Goal: Task Accomplishment & Management: Use online tool/utility

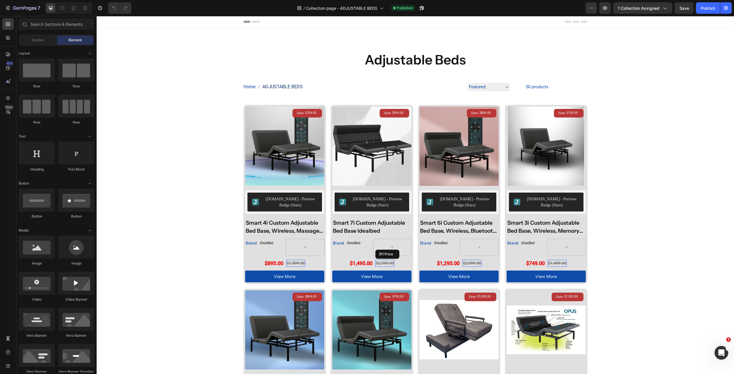
click at [305, 262] on div "$2,399.00" at bounding box center [295, 263] width 19 height 7
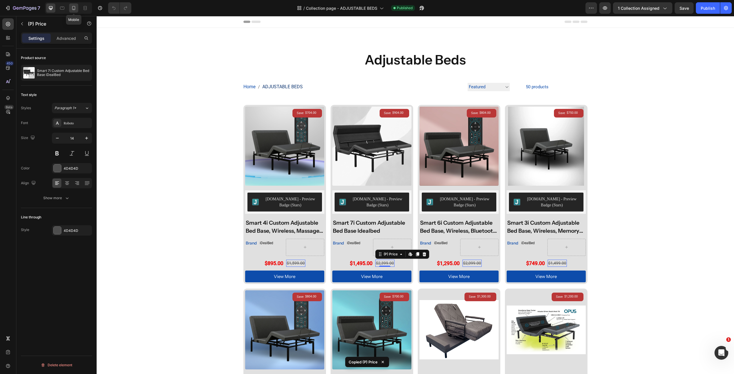
click at [75, 9] on icon at bounding box center [73, 8] width 3 height 4
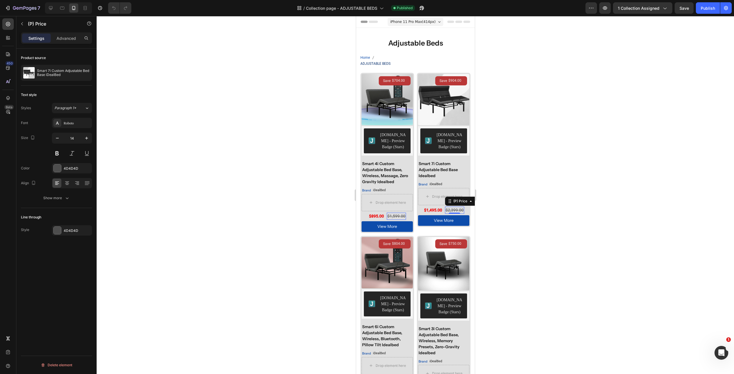
click at [405, 215] on div "$2,399.00" at bounding box center [395, 216] width 19 height 7
click at [56, 153] on button at bounding box center [57, 153] width 10 height 10
drag, startPoint x: 229, startPoint y: 194, endPoint x: 349, endPoint y: 205, distance: 120.3
click at [230, 194] on div at bounding box center [415, 195] width 637 height 358
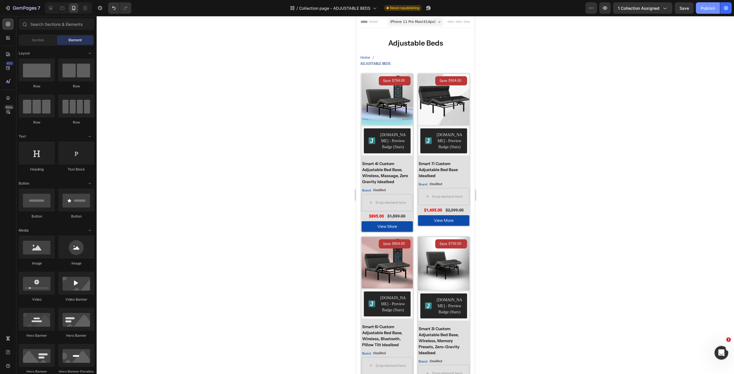
click at [704, 5] on div "Publish" at bounding box center [707, 8] width 14 height 6
click at [412, 187] on div "Brand Heading iDealBed Product Vendor Row" at bounding box center [386, 190] width 51 height 7
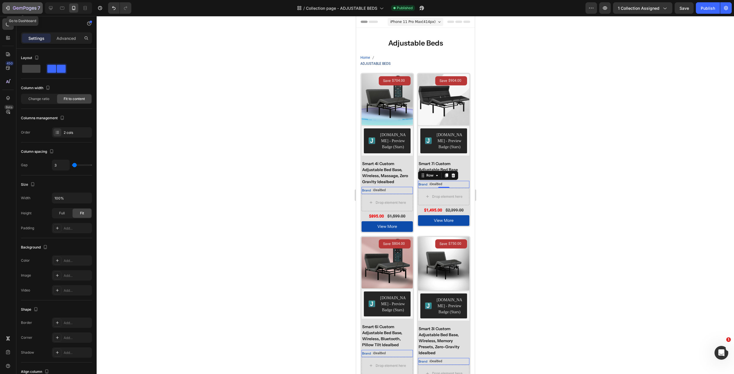
click at [8, 5] on div "7" at bounding box center [22, 8] width 35 height 7
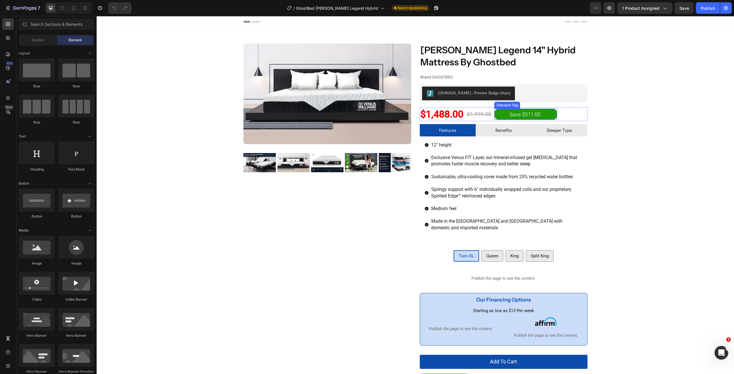
click at [531, 113] on div "$511.00" at bounding box center [530, 114] width 19 height 8
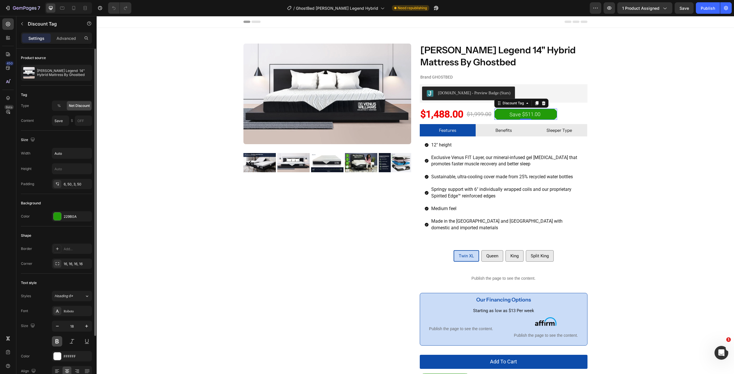
click at [60, 344] on button at bounding box center [57, 341] width 10 height 10
click at [311, 227] on div "Product Images" at bounding box center [327, 273] width 168 height 459
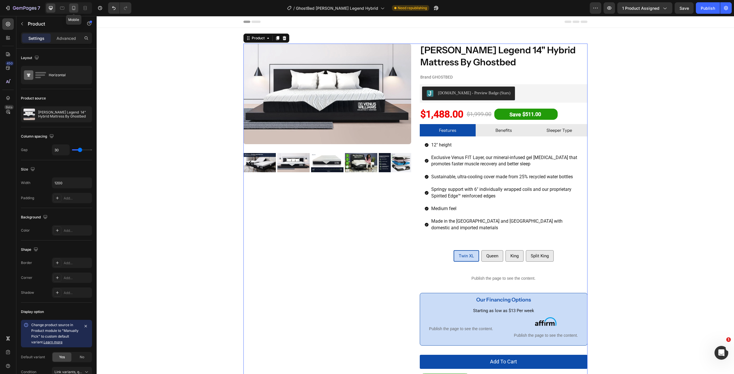
click at [75, 8] on icon at bounding box center [73, 8] width 3 height 4
type input "0"
type input "100%"
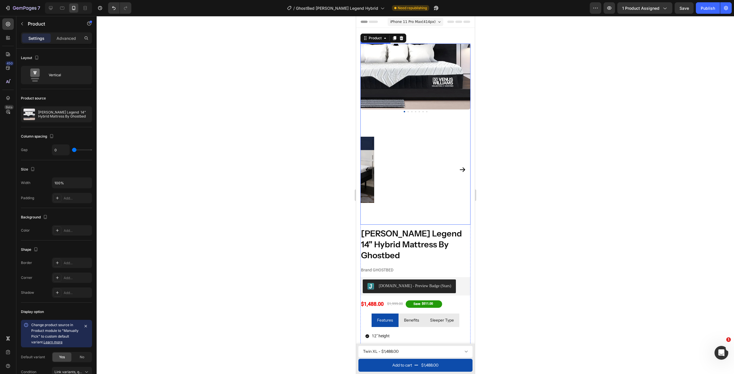
scroll to position [7, 0]
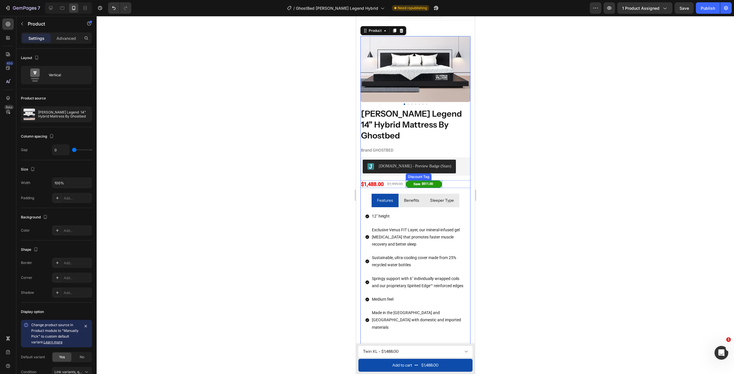
click at [439, 181] on div "Save $511.00" at bounding box center [423, 184] width 36 height 7
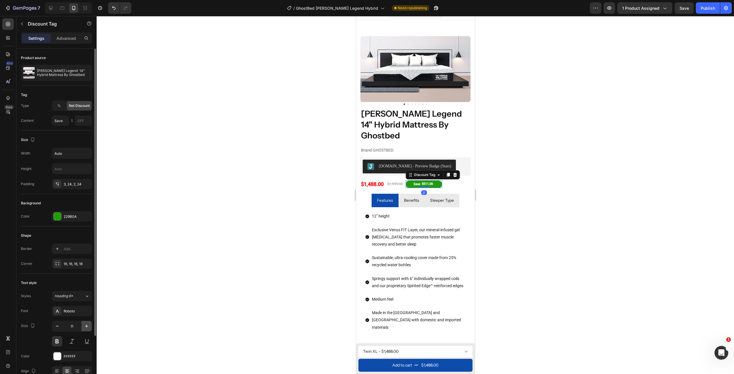
click at [84, 327] on icon "button" at bounding box center [87, 326] width 6 height 6
click at [83, 327] on button "button" at bounding box center [86, 326] width 10 height 10
type input "14"
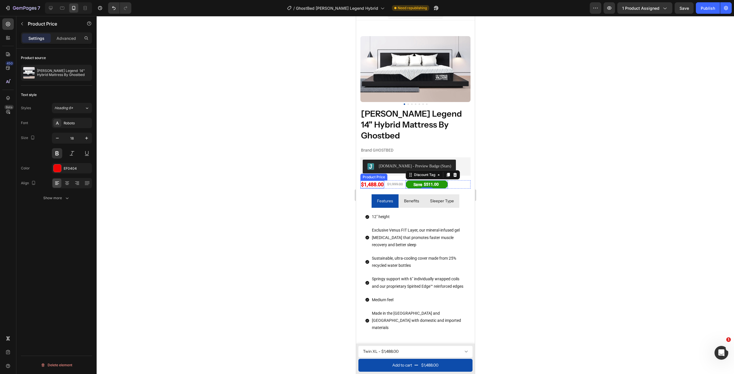
click at [372, 181] on div "$1,488.00" at bounding box center [372, 185] width 24 height 8
click at [85, 134] on button "button" at bounding box center [86, 138] width 10 height 10
type input "19"
click at [396, 181] on div "$1,999.00" at bounding box center [396, 184] width 17 height 6
click at [87, 135] on button "button" at bounding box center [86, 138] width 10 height 10
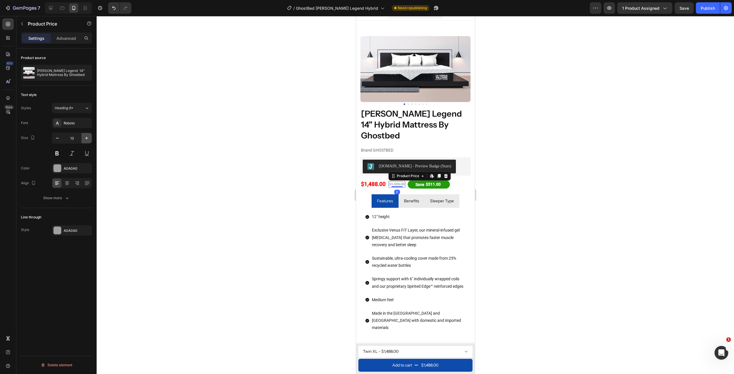
click at [87, 135] on button "button" at bounding box center [86, 138] width 10 height 10
type input "15"
click at [267, 159] on div at bounding box center [415, 195] width 637 height 358
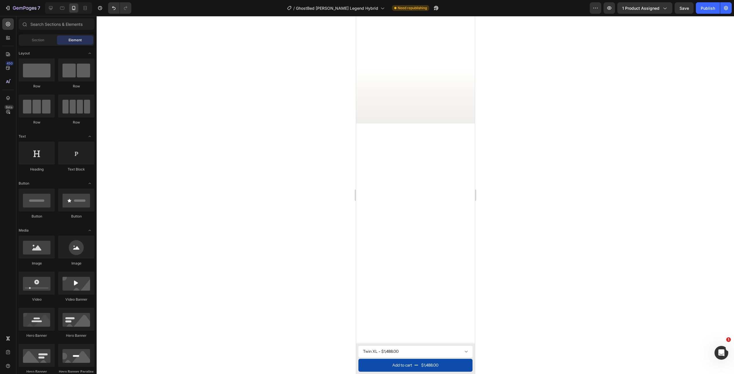
scroll to position [3, 0]
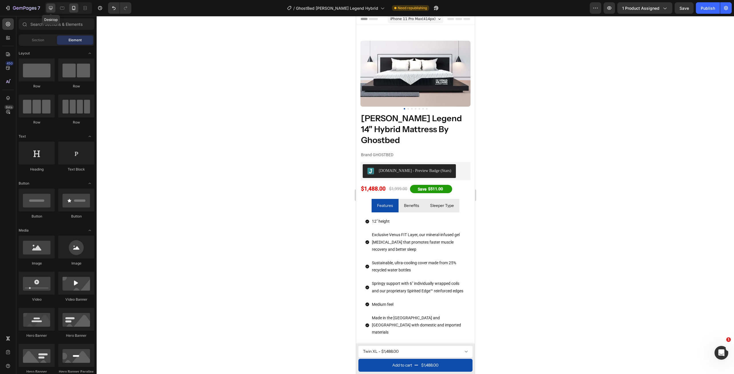
click at [52, 8] on icon at bounding box center [51, 8] width 6 height 6
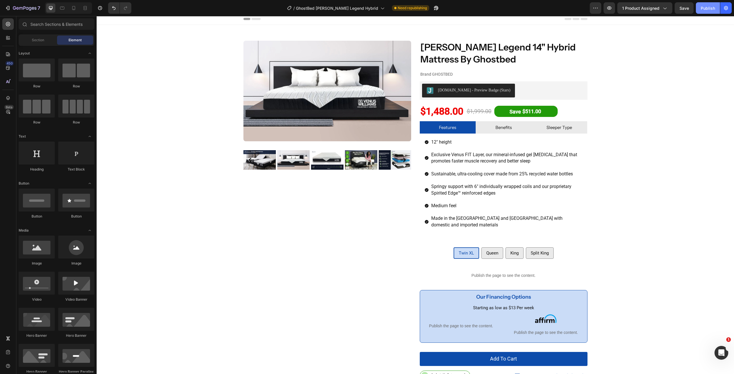
click at [708, 11] on button "Publish" at bounding box center [707, 7] width 24 height 11
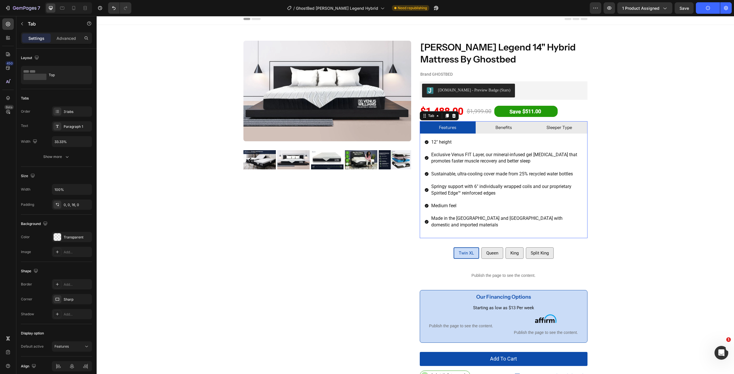
click at [500, 128] on p "Benefits" at bounding box center [503, 127] width 16 height 6
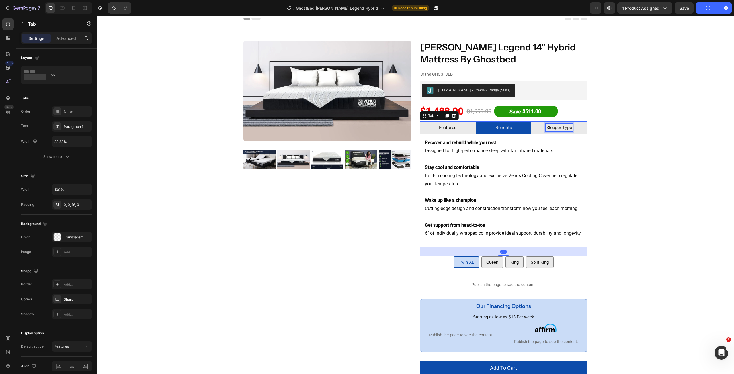
click at [558, 128] on p "Sleeper Type" at bounding box center [559, 127] width 26 height 6
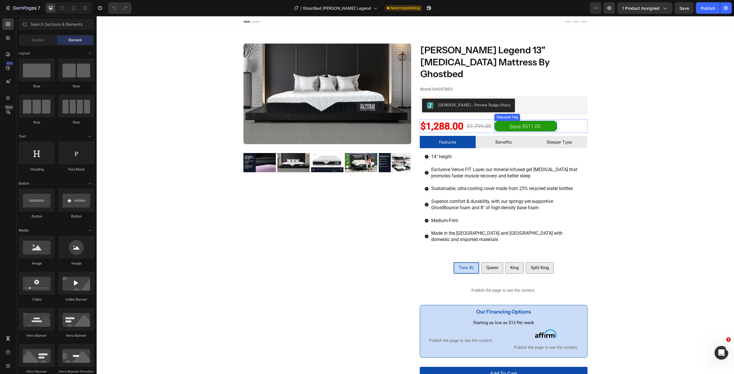
click at [527, 122] on div "$511.00" at bounding box center [530, 126] width 19 height 8
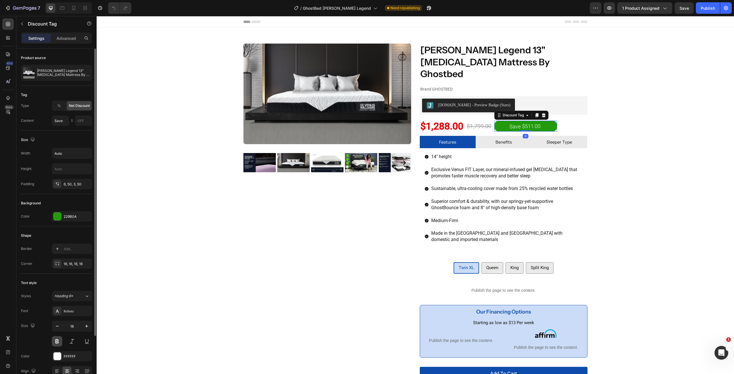
click at [58, 342] on button at bounding box center [57, 341] width 10 height 10
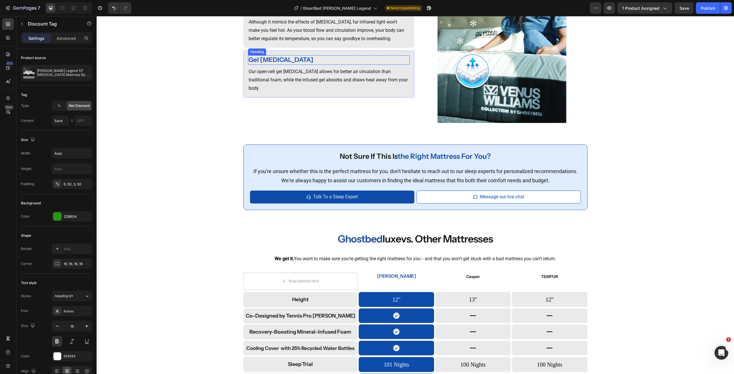
scroll to position [1232, 0]
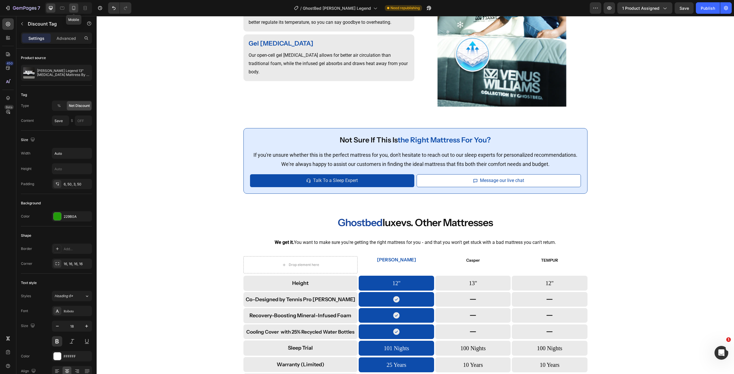
click at [72, 12] on div at bounding box center [73, 7] width 9 height 9
type input "11"
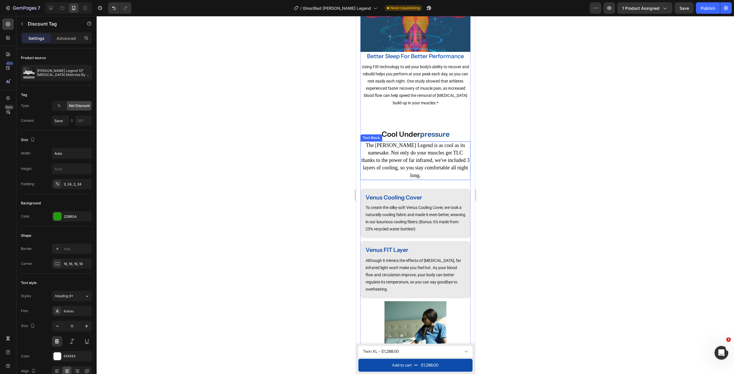
scroll to position [1143, 0]
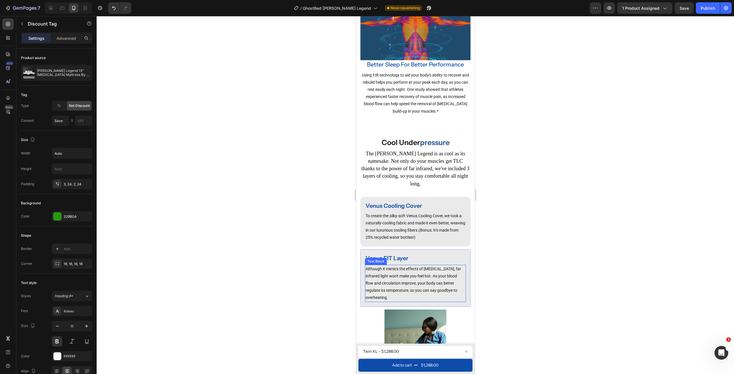
click at [422, 331] on img at bounding box center [415, 350] width 110 height 83
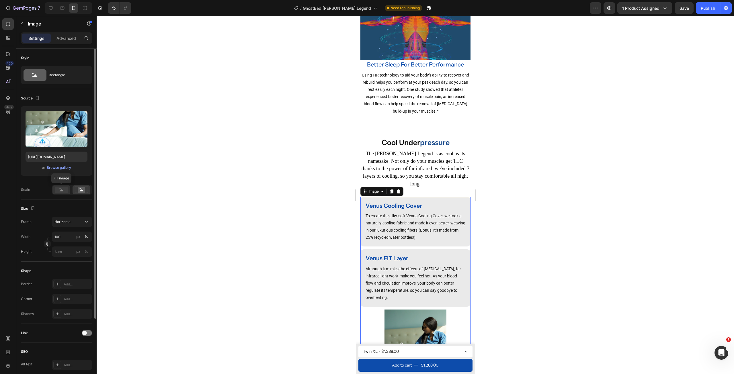
click at [64, 187] on rect at bounding box center [61, 190] width 13 height 6
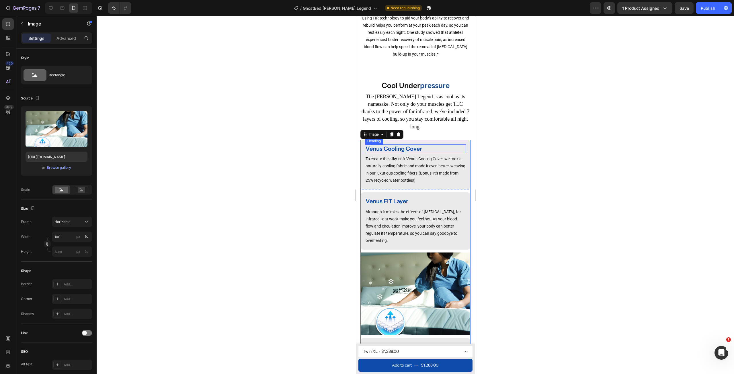
scroll to position [1229, 0]
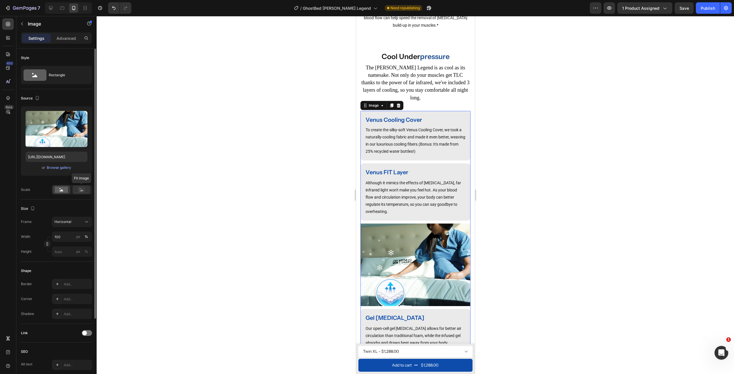
click at [80, 193] on rect at bounding box center [81, 190] width 7 height 6
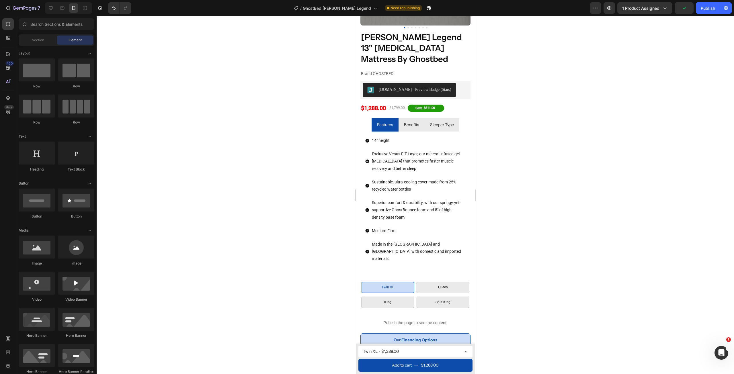
scroll to position [62, 0]
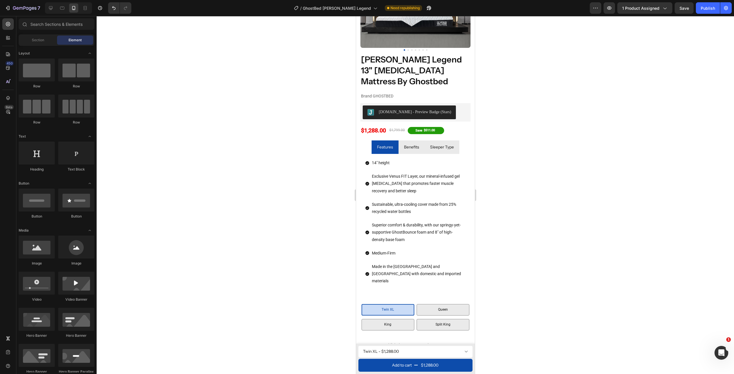
drag, startPoint x: 471, startPoint y: 181, endPoint x: 830, endPoint y: 52, distance: 381.8
click at [440, 129] on div "Save $511.00" at bounding box center [425, 130] width 36 height 7
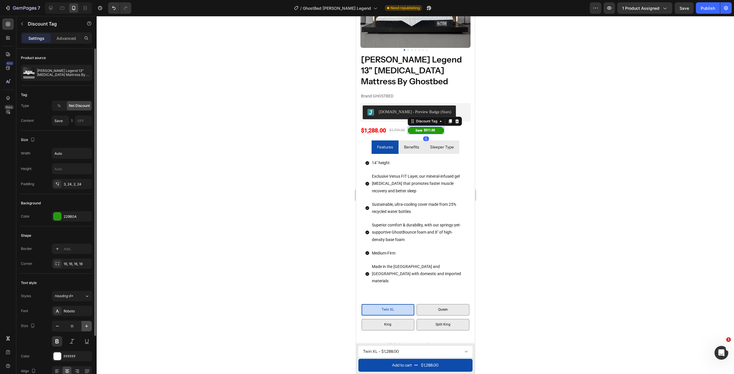
click at [84, 329] on button "button" at bounding box center [86, 326] width 10 height 10
type input "13"
click at [374, 127] on div "$1,288.00" at bounding box center [373, 130] width 26 height 9
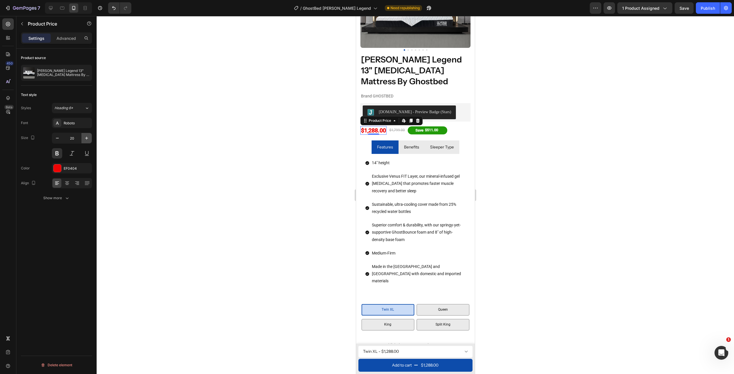
click at [87, 141] on icon "button" at bounding box center [87, 138] width 6 height 6
type input "21"
click at [399, 128] on div "$1,799.00" at bounding box center [399, 131] width 17 height 6
click at [88, 140] on icon "button" at bounding box center [87, 138] width 6 height 6
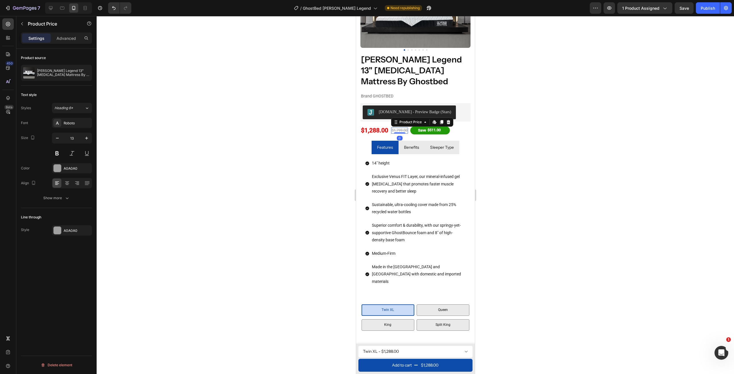
type input "14"
click at [283, 181] on div at bounding box center [415, 195] width 637 height 358
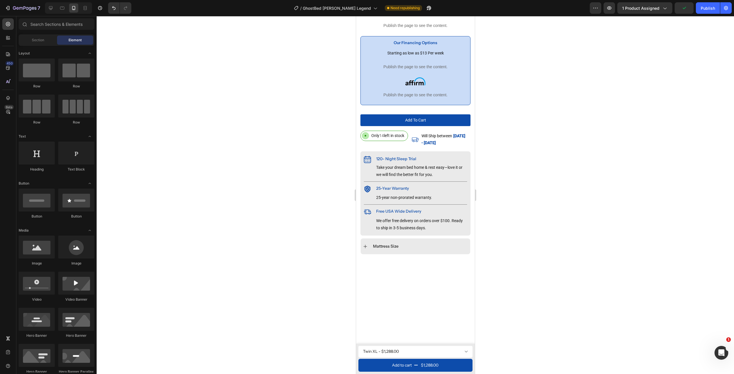
scroll to position [3, 0]
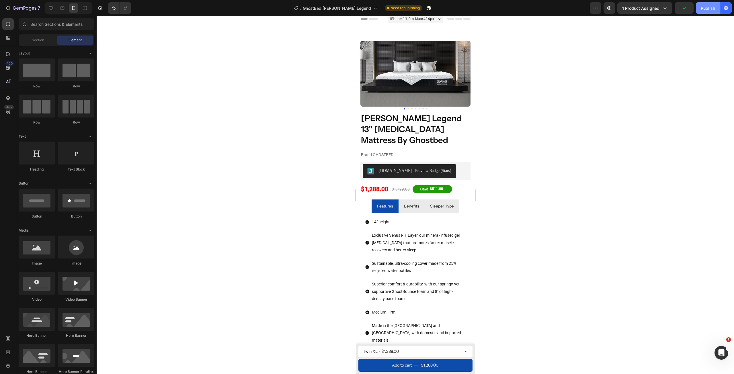
click at [708, 11] on button "Publish" at bounding box center [707, 7] width 24 height 11
click at [679, 5] on button "Save" at bounding box center [683, 7] width 19 height 11
click at [47, 1] on div "7 Version history / GhostBed Venus Williams Legend Need republishing Preview 1 …" at bounding box center [367, 8] width 734 height 16
click at [48, 13] on div at bounding box center [68, 7] width 47 height 11
click at [51, 10] on icon at bounding box center [51, 8] width 6 height 6
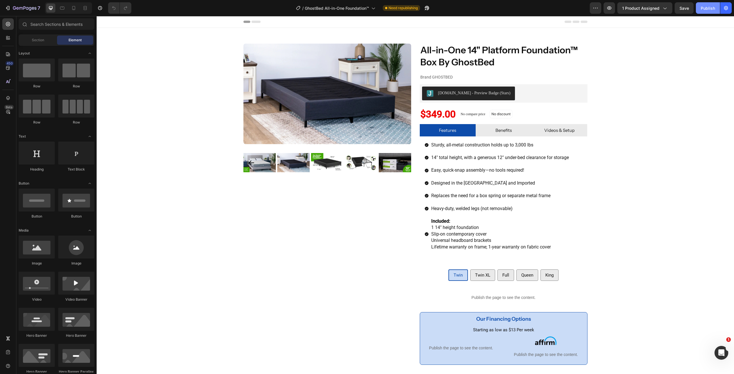
click at [710, 12] on button "Publish" at bounding box center [707, 7] width 24 height 11
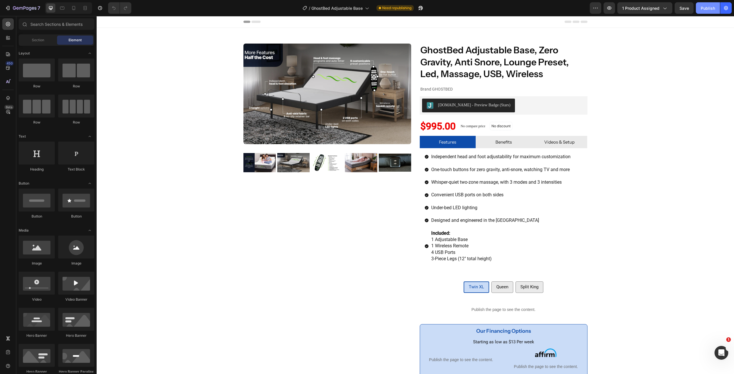
click at [709, 11] on div "Publish" at bounding box center [707, 8] width 14 height 6
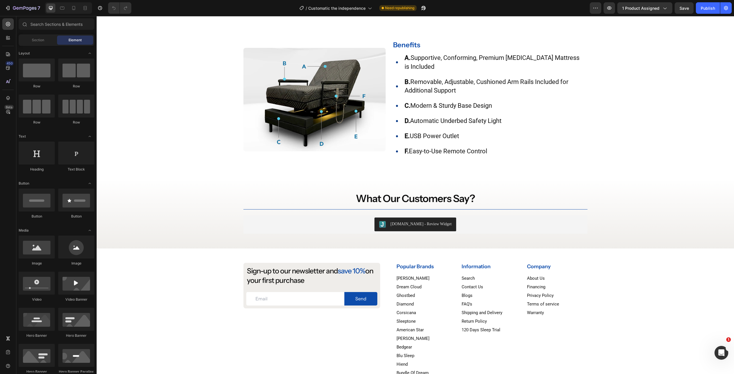
scroll to position [193, 0]
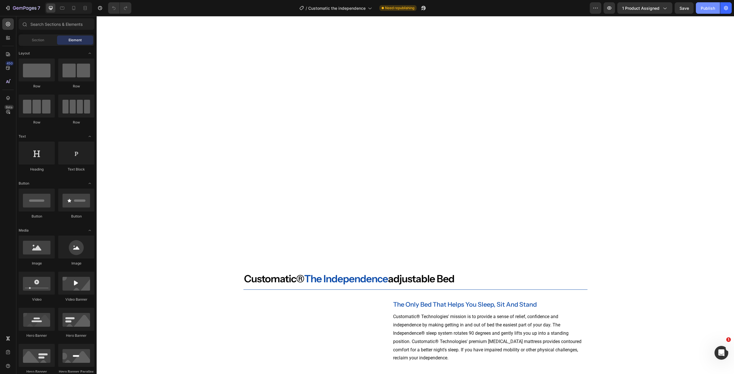
click at [706, 7] on div "Publish" at bounding box center [707, 8] width 14 height 6
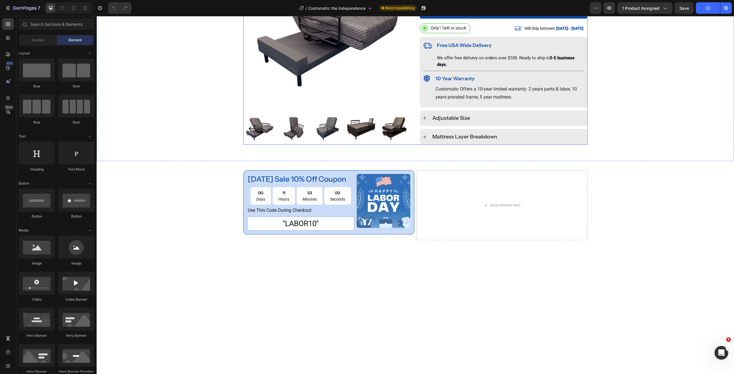
scroll to position [24, 0]
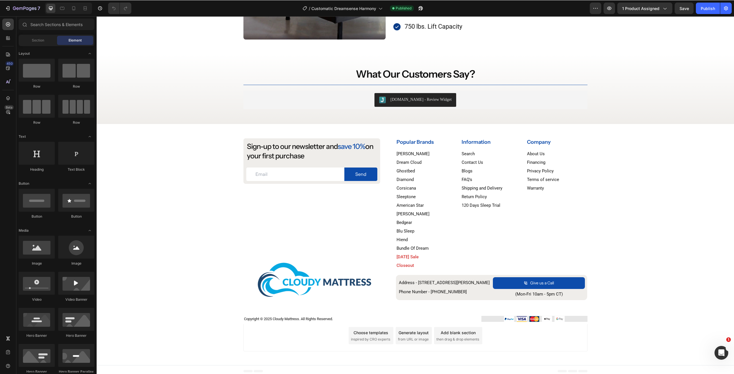
scroll to position [735, 0]
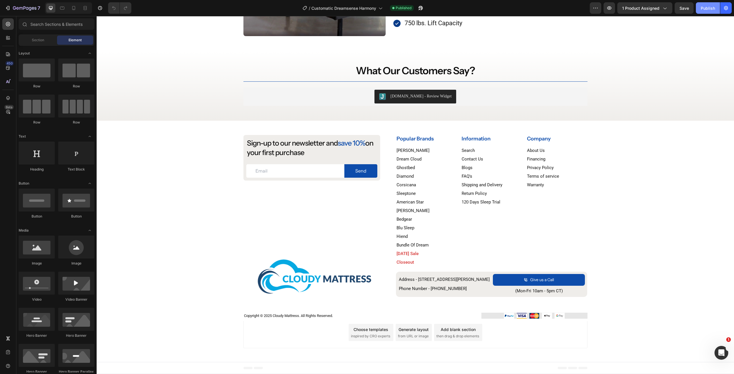
click at [703, 6] on div "Publish" at bounding box center [707, 8] width 14 height 6
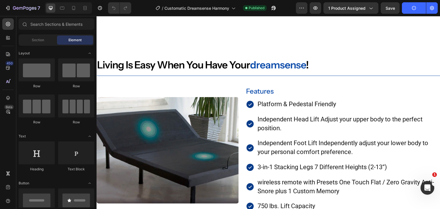
scroll to position [533, 0]
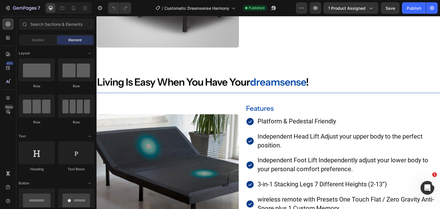
click at [0, 40] on div "450 Beta" at bounding box center [8, 112] width 16 height 193
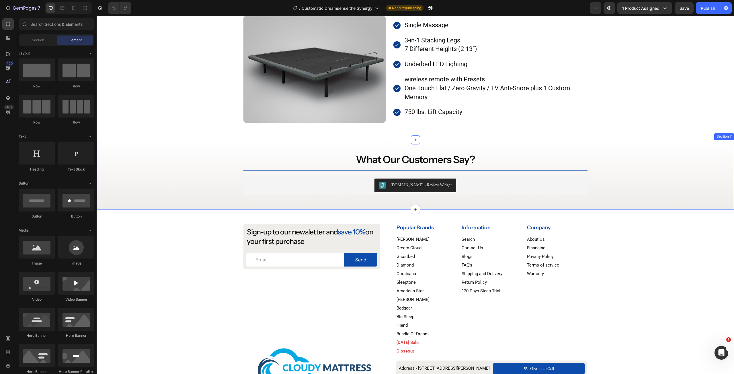
scroll to position [716, 0]
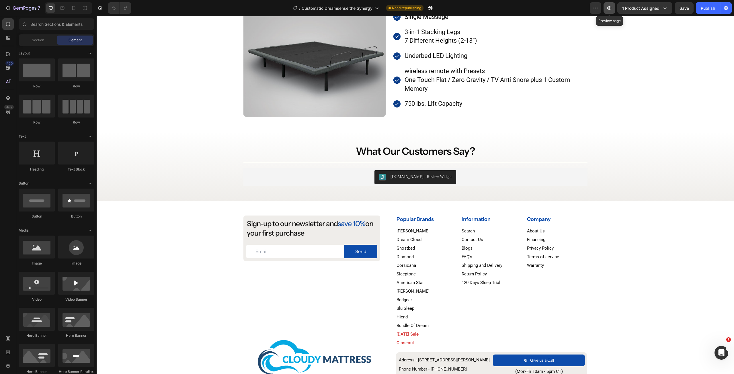
click at [606, 13] on button "button" at bounding box center [608, 7] width 11 height 11
click at [75, 9] on icon at bounding box center [73, 8] width 3 height 4
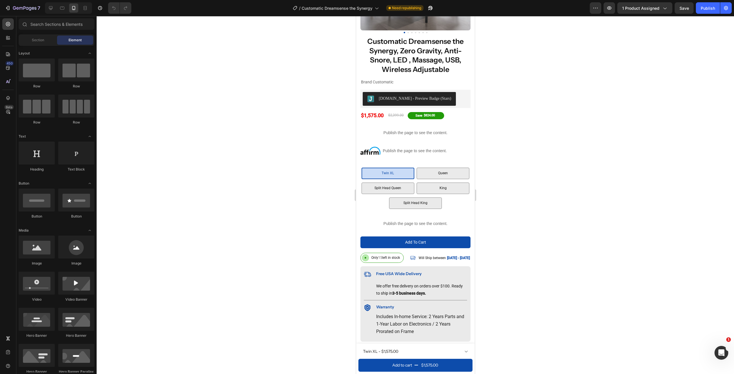
scroll to position [83, 0]
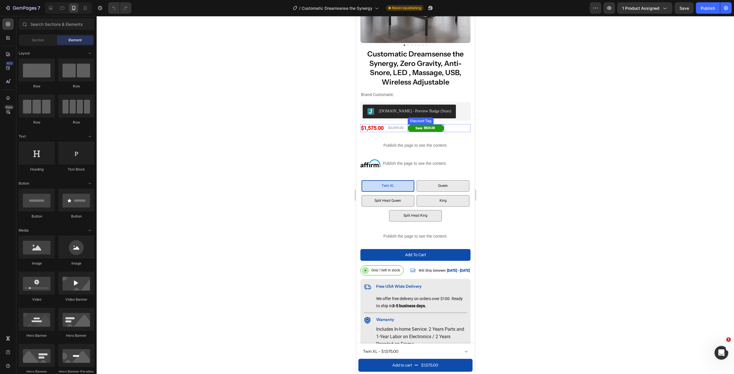
click at [442, 126] on div "Save $824.00" at bounding box center [425, 128] width 36 height 7
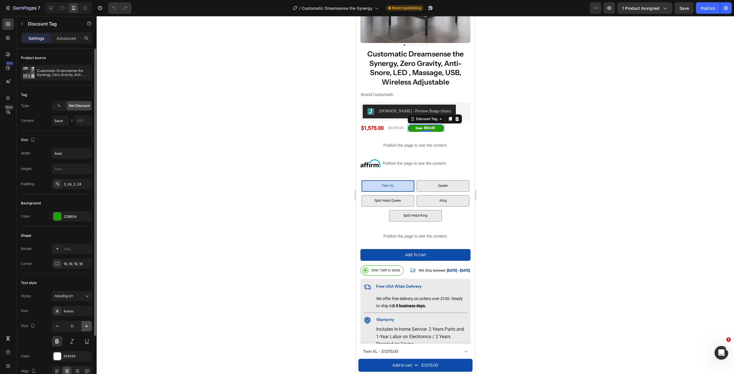
click at [88, 325] on icon "button" at bounding box center [87, 326] width 6 height 6
type input "13"
click at [378, 124] on div "$1,575.00" at bounding box center [372, 128] width 24 height 8
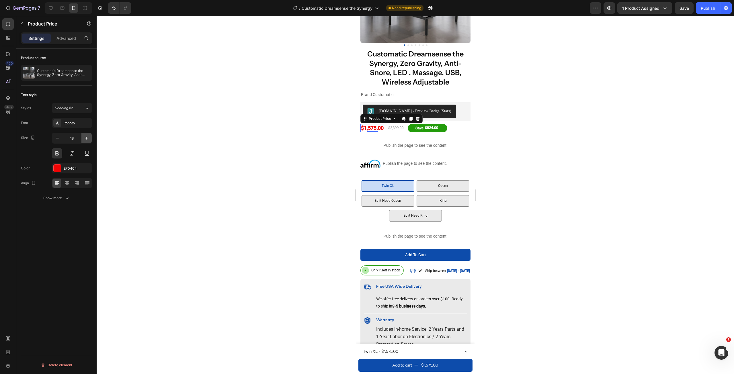
click at [87, 136] on icon "button" at bounding box center [87, 138] width 6 height 6
type input "19"
click at [399, 126] on div "$2,399.00" at bounding box center [397, 129] width 17 height 6
click at [87, 139] on icon "button" at bounding box center [86, 138] width 3 height 3
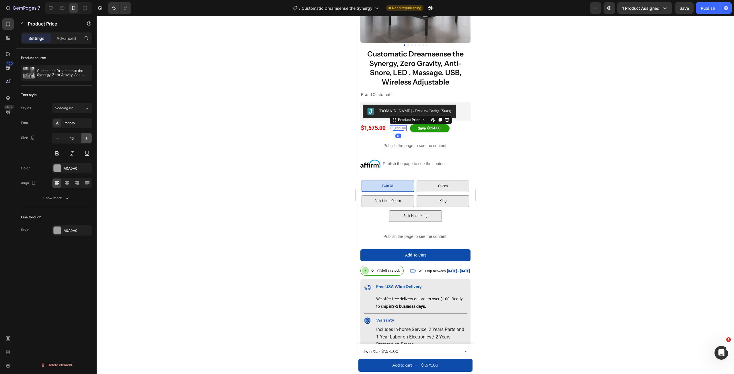
type input "14"
click at [523, 144] on div at bounding box center [415, 195] width 637 height 358
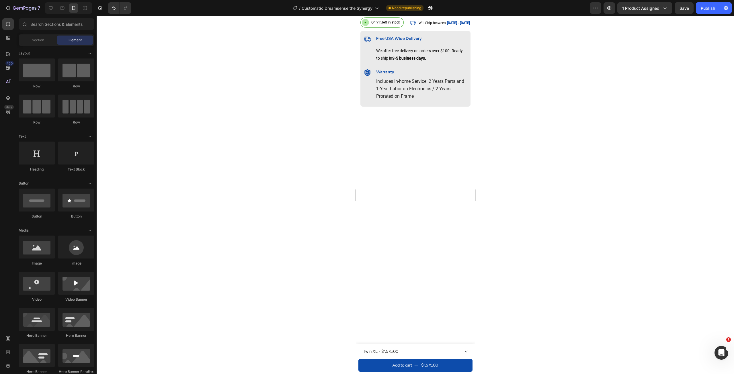
scroll to position [0, 0]
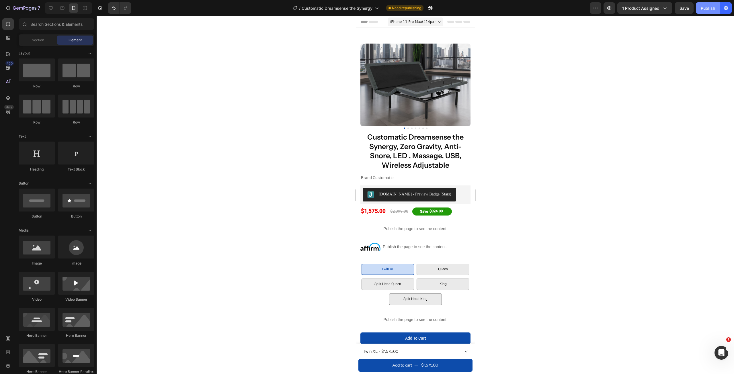
click at [709, 7] on div "Publish" at bounding box center [707, 8] width 14 height 6
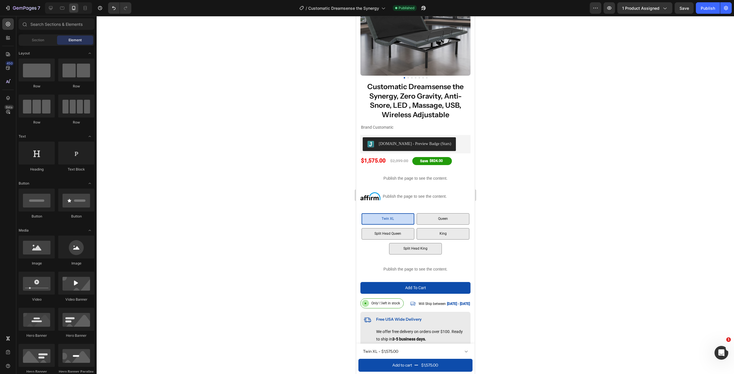
scroll to position [30, 0]
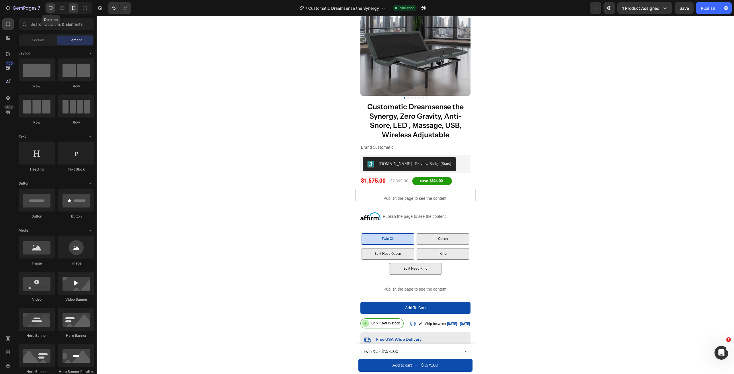
drag, startPoint x: 49, startPoint y: 9, endPoint x: 74, endPoint y: 40, distance: 40.1
click at [49, 9] on icon at bounding box center [51, 8] width 6 height 6
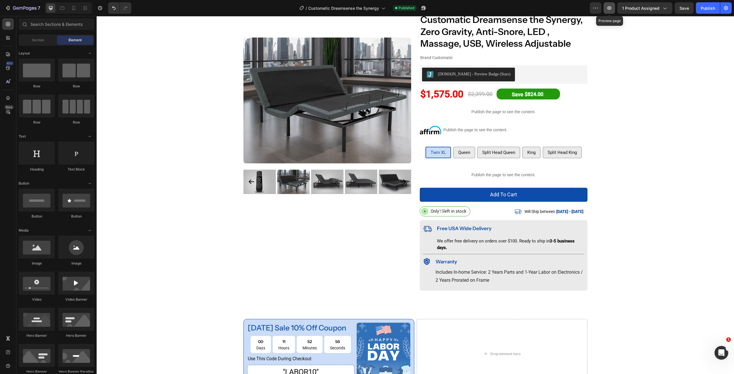
click at [610, 7] on icon "button" at bounding box center [609, 8] width 6 height 6
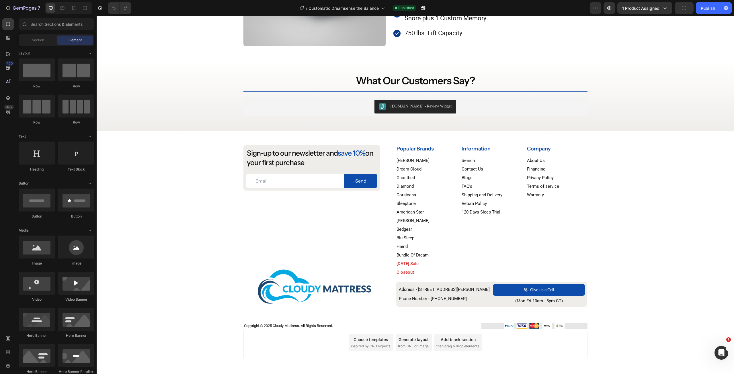
scroll to position [735, 0]
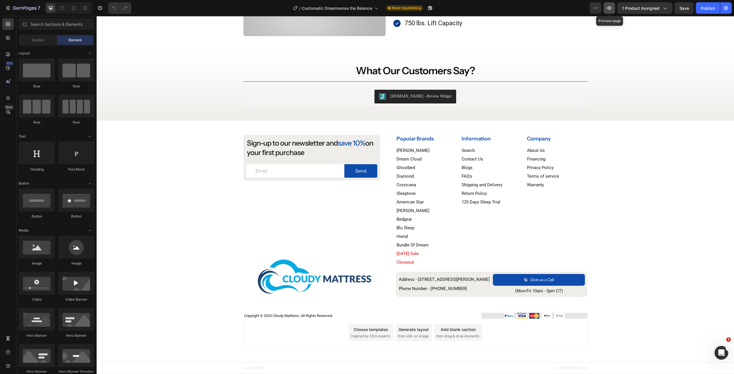
click at [609, 7] on icon "button" at bounding box center [609, 8] width 6 height 6
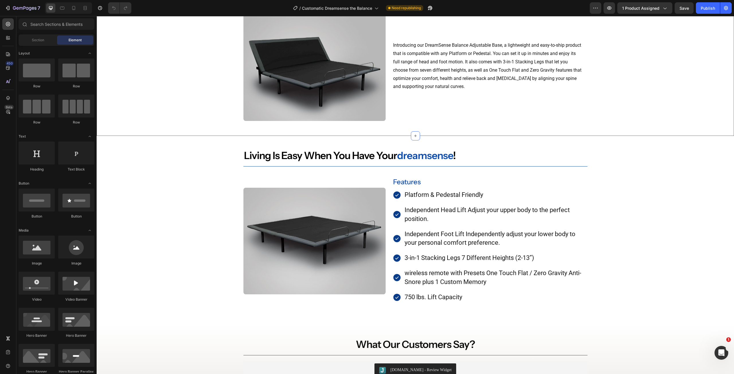
scroll to position [416, 0]
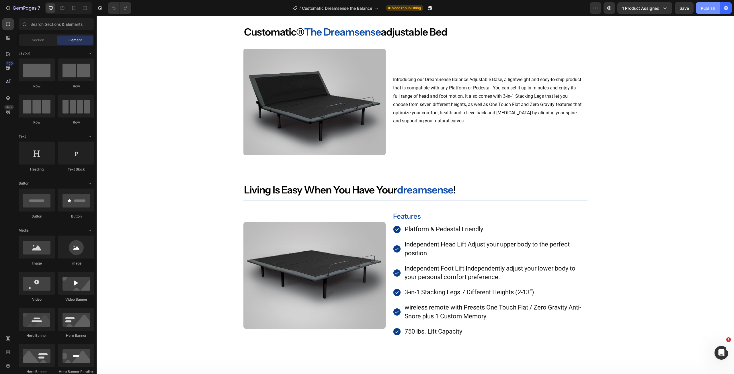
click at [706, 8] on div "Publish" at bounding box center [707, 8] width 14 height 6
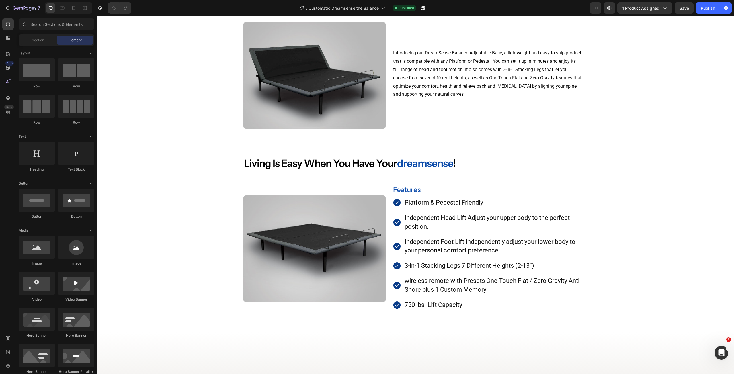
scroll to position [0, 0]
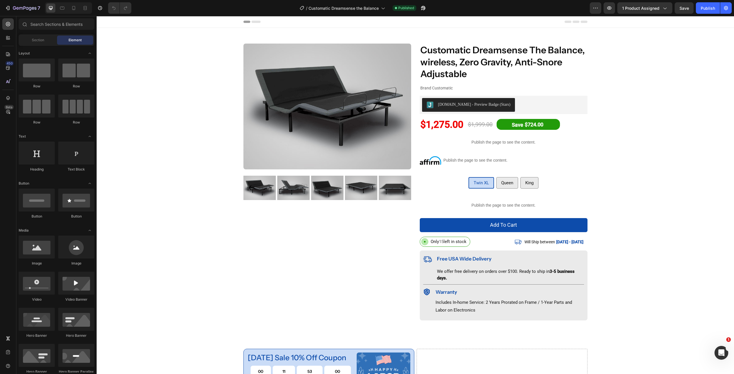
drag, startPoint x: 733, startPoint y: 157, endPoint x: 792, endPoint y: 26, distance: 143.9
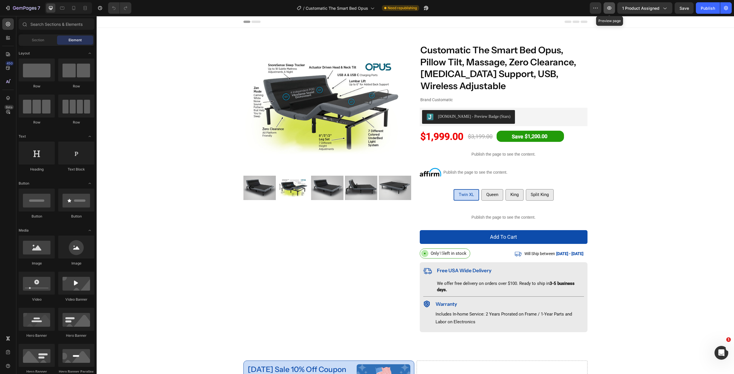
click at [612, 12] on button "button" at bounding box center [608, 7] width 11 height 11
click at [705, 9] on div "Publish" at bounding box center [707, 8] width 14 height 6
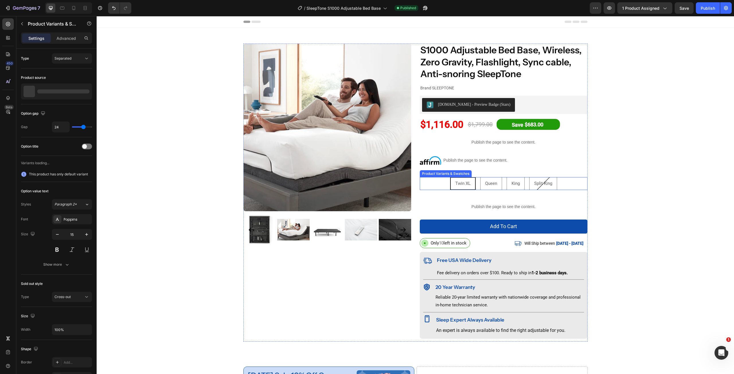
click at [438, 186] on div "Twin XL Twin XL Twin XL Queen Queen Queen King King King Split King Split King …" at bounding box center [504, 183] width 168 height 13
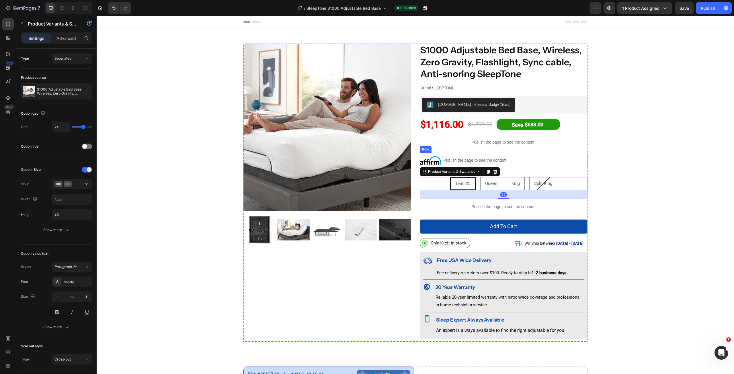
click at [520, 170] on div "S1000 Adjustable Bed Base, Wireless, Zero Gravity, Flashlight, Sync cable, Anti…" at bounding box center [504, 193] width 168 height 298
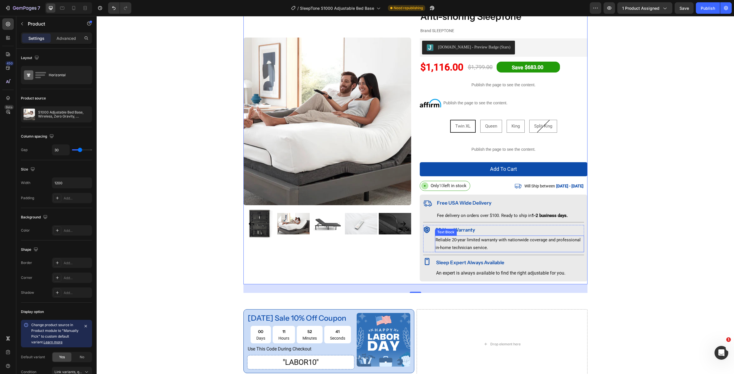
scroll to position [29, 0]
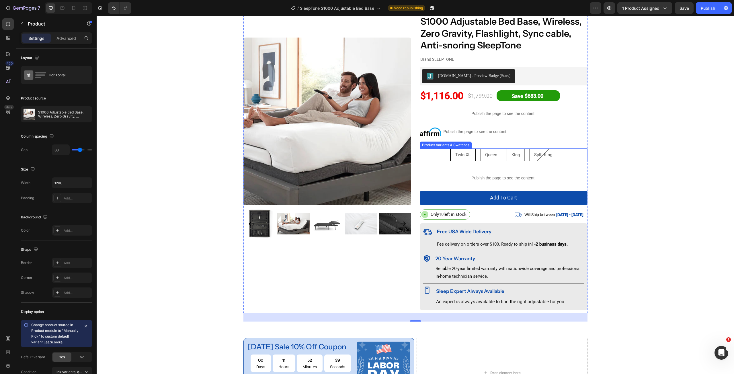
click at [563, 157] on div "Twin XL Twin XL Twin XL Queen Queen Queen King King King Split King Split King …" at bounding box center [504, 154] width 168 height 13
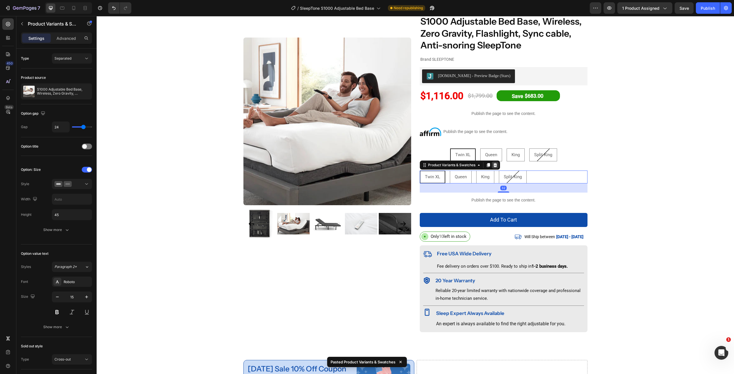
click at [495, 165] on icon at bounding box center [495, 165] width 5 height 5
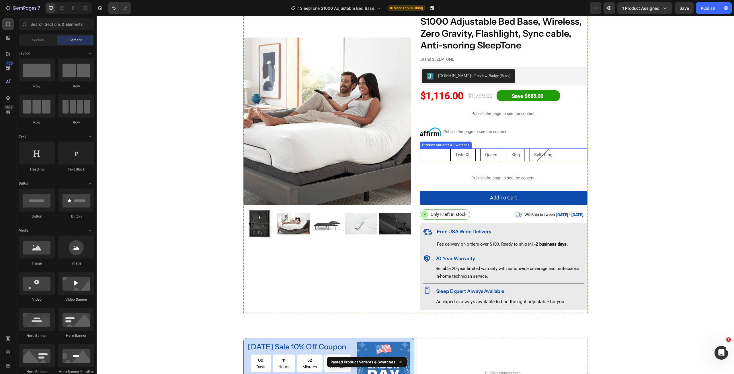
click at [489, 156] on span "Queen" at bounding box center [491, 154] width 12 height 5
click at [491, 148] on input "Queen Queen Queen" at bounding box center [491, 148] width 0 height 0
radio input "true"
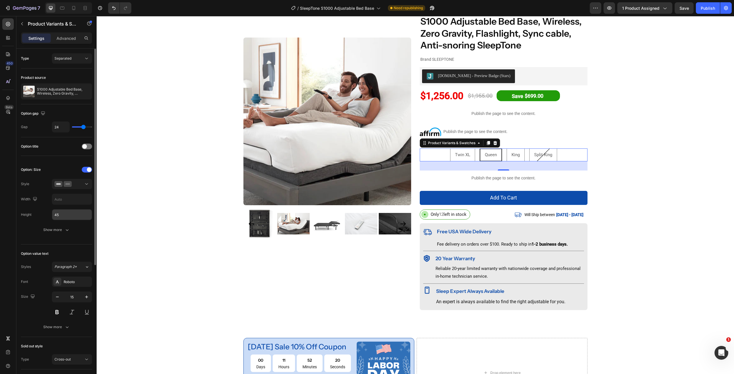
click at [68, 217] on input "45" at bounding box center [72, 214] width 40 height 10
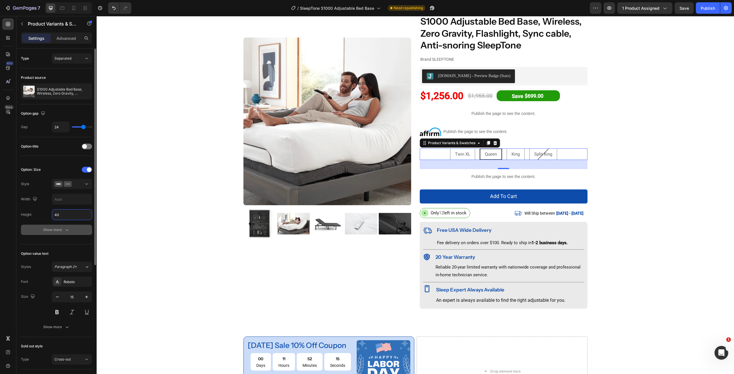
type input "40"
click at [66, 231] on icon "button" at bounding box center [67, 230] width 6 height 6
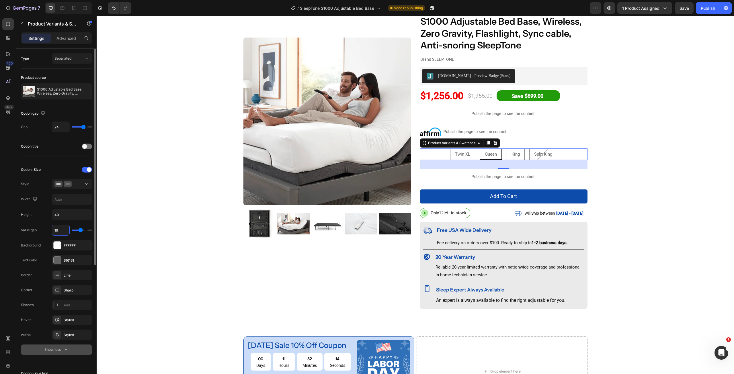
click at [58, 231] on input "16" at bounding box center [60, 230] width 17 height 10
type input "8"
click at [55, 246] on div at bounding box center [57, 245] width 7 height 7
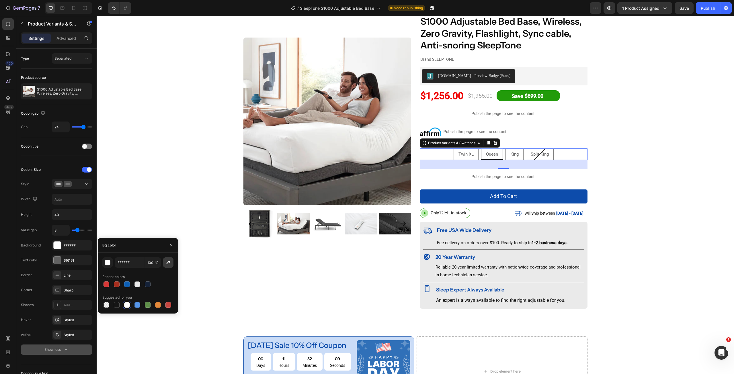
click at [171, 263] on button "button" at bounding box center [168, 262] width 10 height 10
type input "EAEAEA"
click at [169, 247] on icon "button" at bounding box center [171, 245] width 5 height 5
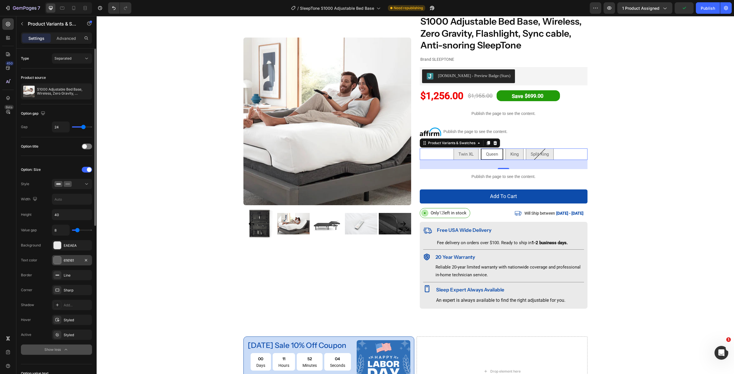
click at [52, 261] on div "616161" at bounding box center [72, 260] width 40 height 10
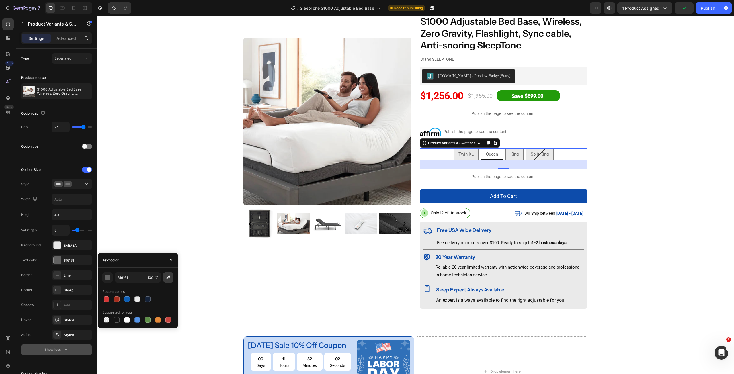
click at [169, 276] on icon "button" at bounding box center [168, 278] width 4 height 4
type input "0E0E0E"
click at [75, 289] on div "Sharp" at bounding box center [72, 290] width 17 height 5
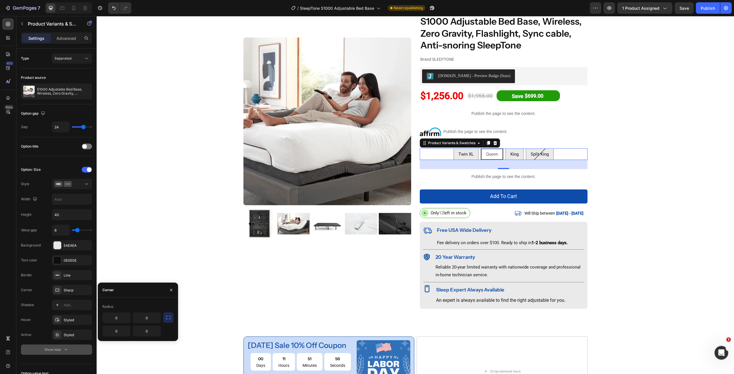
click at [166, 318] on icon "button" at bounding box center [168, 317] width 5 height 3
click at [128, 316] on input "0" at bounding box center [132, 318] width 58 height 10
type input "4"
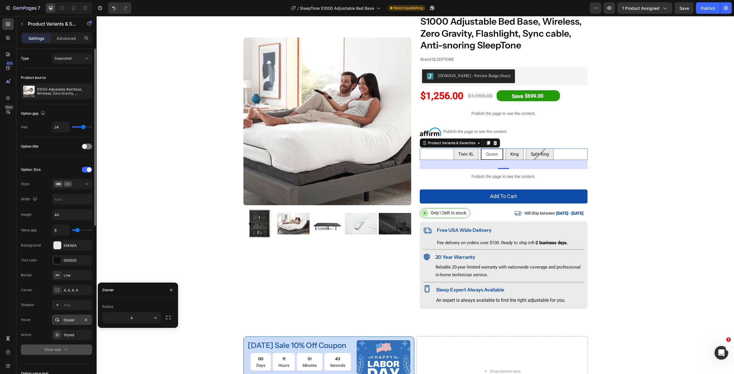
click at [74, 318] on div "Styled" at bounding box center [72, 320] width 17 height 5
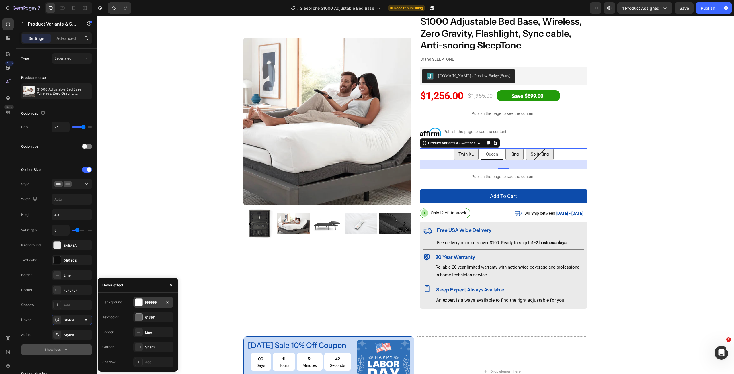
click at [135, 301] on div at bounding box center [138, 302] width 7 height 7
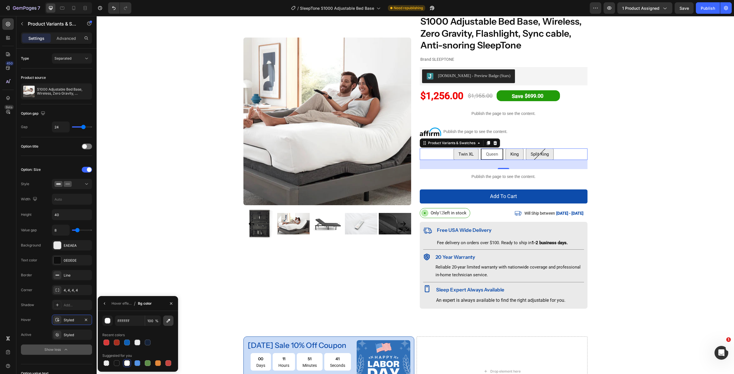
click at [166, 320] on icon "button" at bounding box center [168, 321] width 6 height 6
type input "E0ECFF"
click at [108, 304] on button "button" at bounding box center [104, 303] width 9 height 9
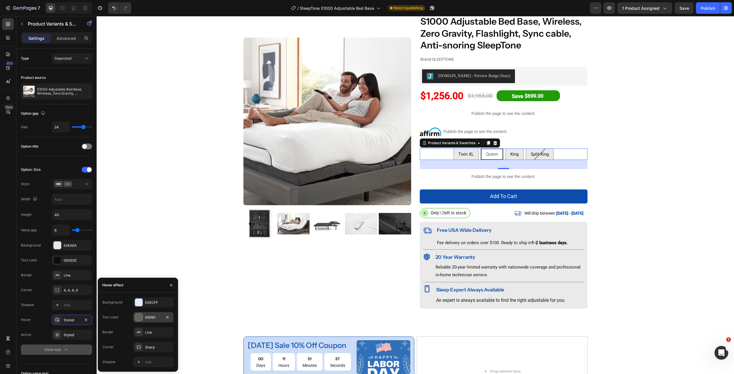
click at [135, 314] on div at bounding box center [138, 317] width 7 height 7
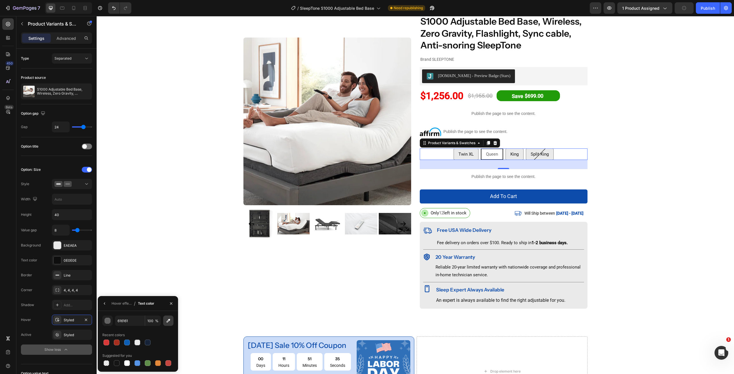
click at [170, 318] on icon "button" at bounding box center [168, 321] width 6 height 6
type input "0D4CAB"
click at [70, 333] on div "Styled" at bounding box center [72, 334] width 17 height 5
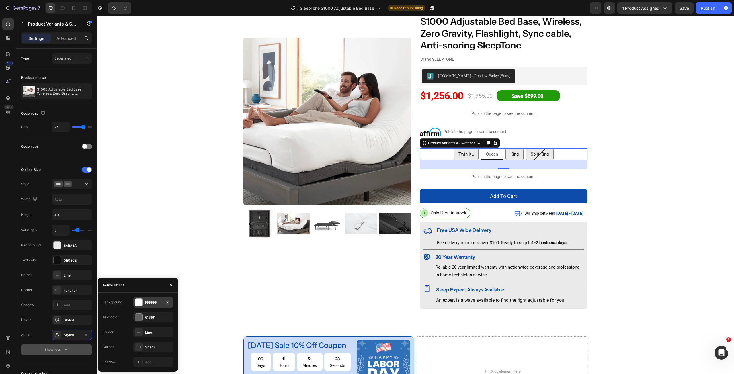
click at [141, 303] on div at bounding box center [138, 302] width 7 height 7
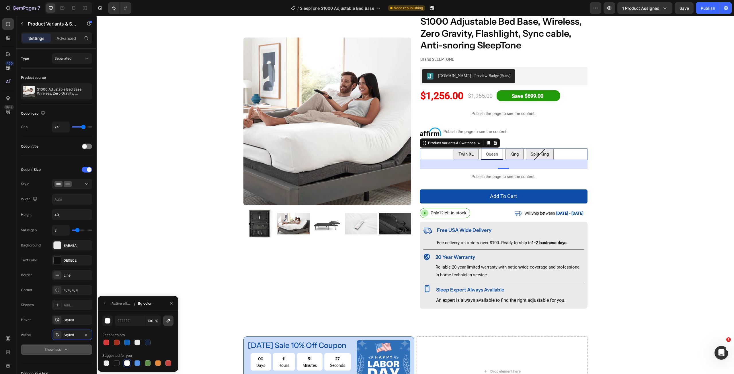
click at [168, 321] on icon "button" at bounding box center [168, 321] width 6 height 6
type input "CADCF7"
click at [109, 298] on div "Active effect / Bg color" at bounding box center [126, 303] width 56 height 15
click at [105, 304] on icon "button" at bounding box center [104, 303] width 5 height 5
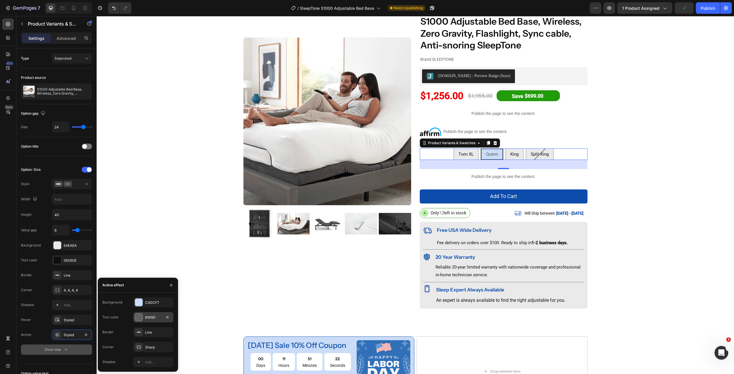
click at [140, 317] on div at bounding box center [138, 317] width 7 height 7
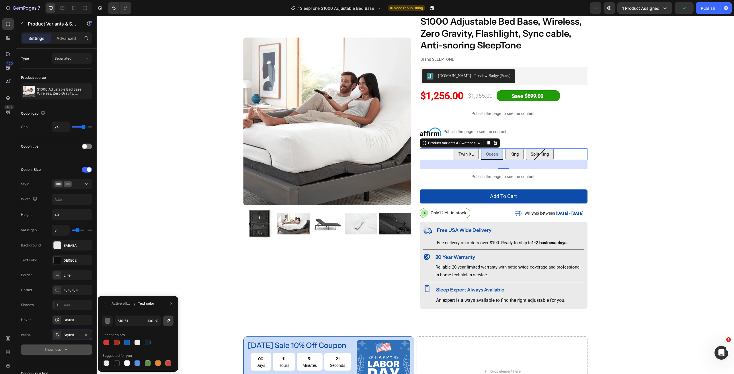
click at [168, 323] on icon "button" at bounding box center [168, 321] width 6 height 6
type input "0D4CAB"
click at [651, 210] on div "Product Images S1000 Adjustable Bed Base, Wireless, Zero Gravity, Flashlight, S…" at bounding box center [415, 167] width 637 height 305
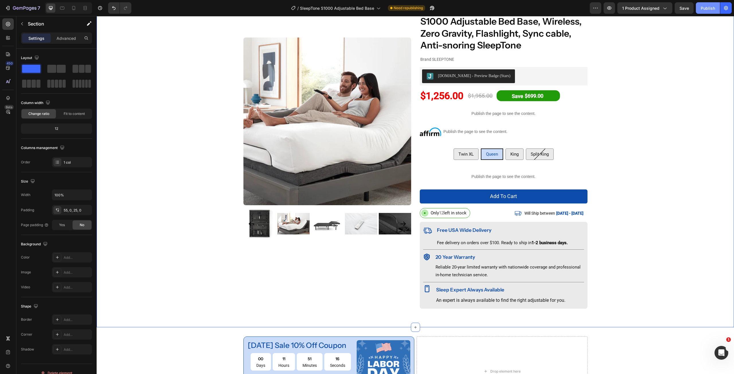
click at [703, 5] on div "Publish" at bounding box center [707, 8] width 14 height 6
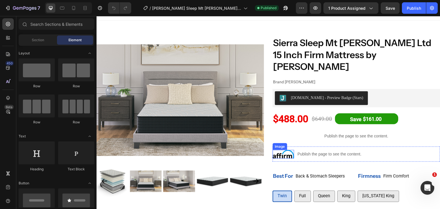
scroll to position [57, 0]
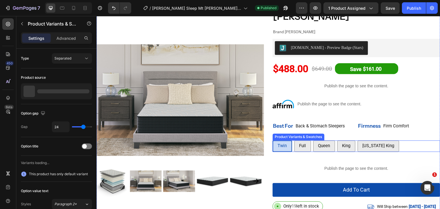
drag, startPoint x: 402, startPoint y: 136, endPoint x: 394, endPoint y: 133, distance: 8.3
click at [402, 141] on div "Twin Twin Twin Full Full Full Queen Queen Queen King King King [US_STATE] King …" at bounding box center [357, 146] width 168 height 11
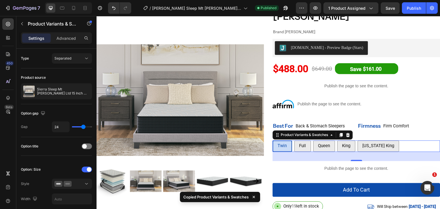
scroll to position [0, 0]
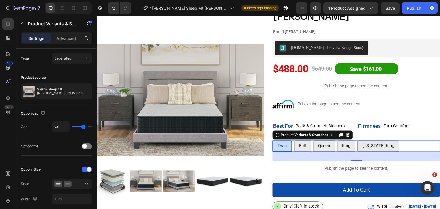
click at [409, 141] on div "Twin Twin Twin Full Full Full Queen Queen Queen King King King [US_STATE] King …" at bounding box center [357, 146] width 168 height 11
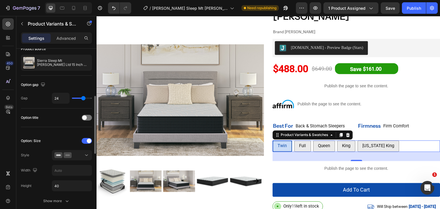
scroll to position [57, 0]
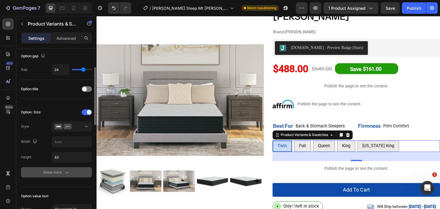
click at [58, 173] on div "Show more" at bounding box center [56, 173] width 27 height 6
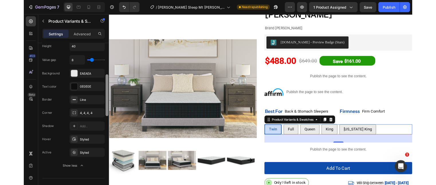
scroll to position [164, 0]
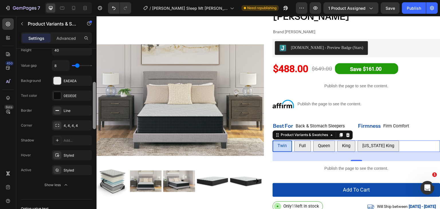
drag, startPoint x: 93, startPoint y: 107, endPoint x: 93, endPoint y: 120, distance: 13.5
click at [93, 120] on div at bounding box center [94, 105] width 3 height 47
click at [66, 153] on div "Styled" at bounding box center [72, 155] width 17 height 5
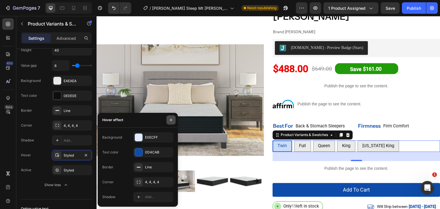
drag, startPoint x: 172, startPoint y: 124, endPoint x: 75, endPoint y: 107, distance: 98.5
click at [172, 124] on button "button" at bounding box center [170, 119] width 9 height 9
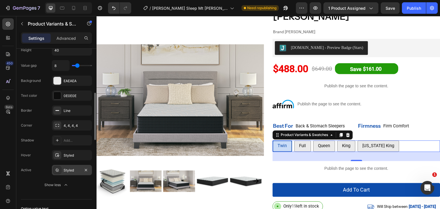
click at [71, 169] on div "Styled" at bounding box center [72, 170] width 17 height 5
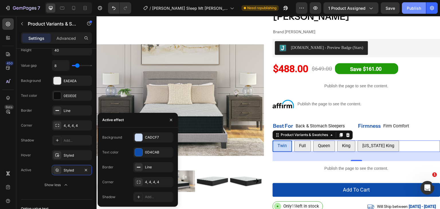
click at [415, 12] on button "Publish" at bounding box center [414, 7] width 24 height 11
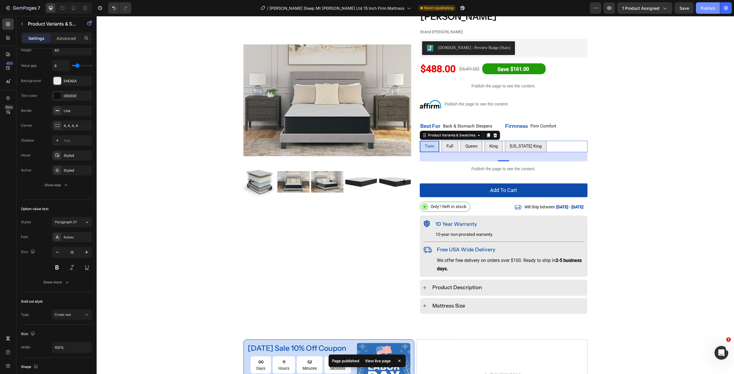
click at [706, 8] on div "Publish" at bounding box center [707, 8] width 14 height 6
